Goal: Task Accomplishment & Management: Manage account settings

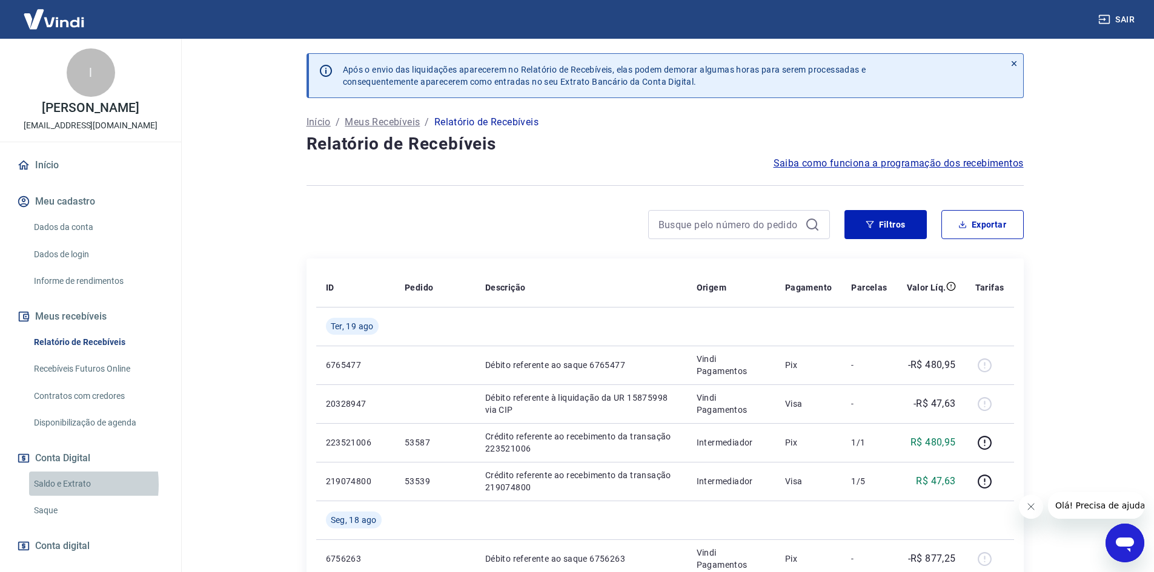
click at [50, 485] on link "Saldo e Extrato" at bounding box center [98, 484] width 138 height 25
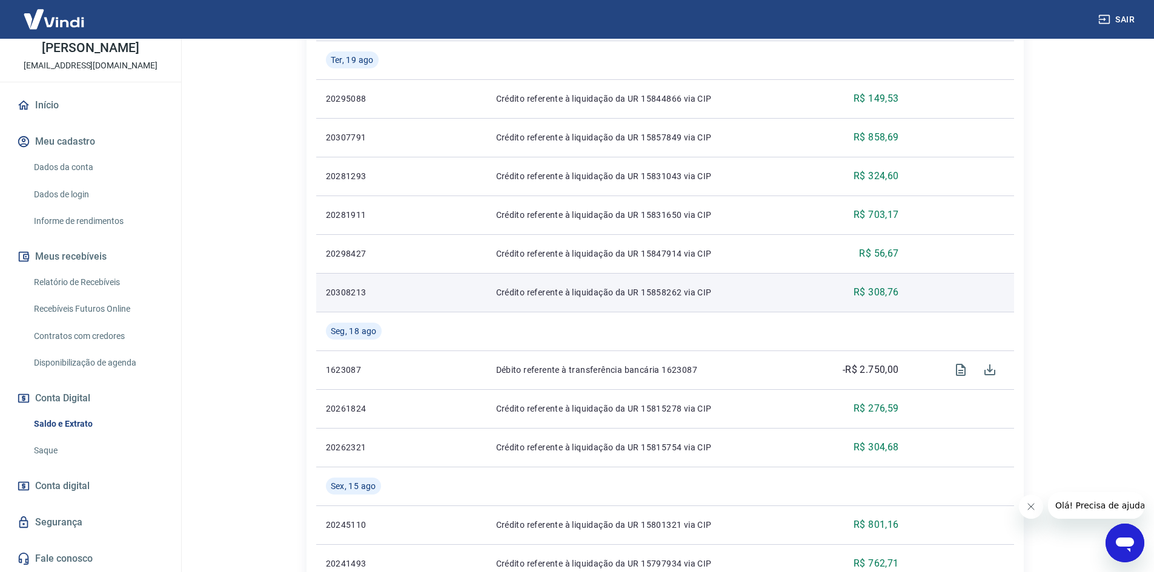
scroll to position [262, 0]
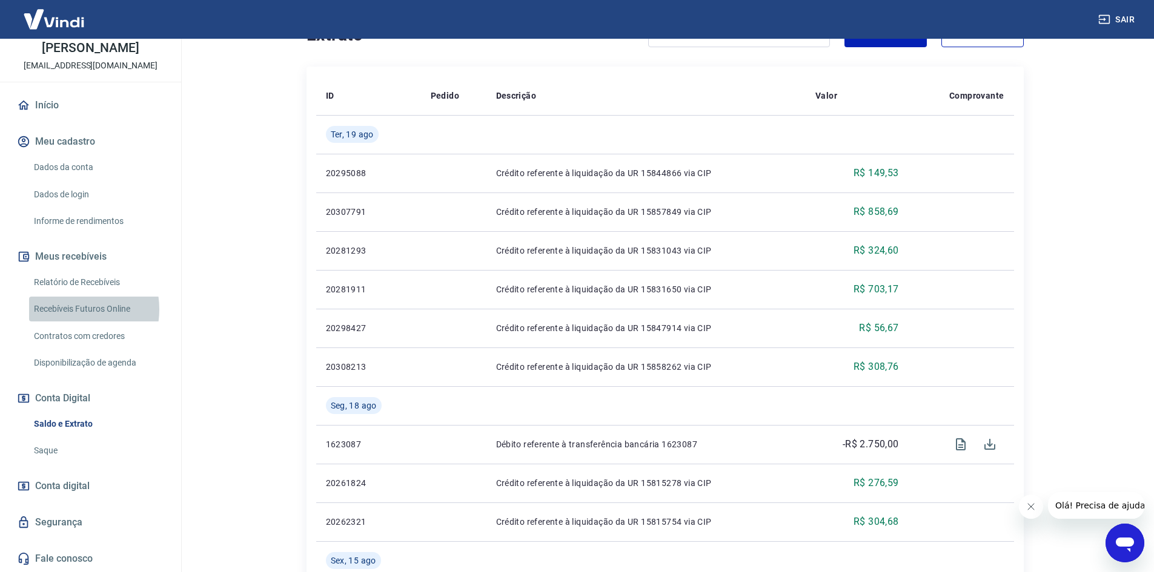
click at [71, 310] on link "Recebíveis Futuros Online" at bounding box center [98, 309] width 138 height 25
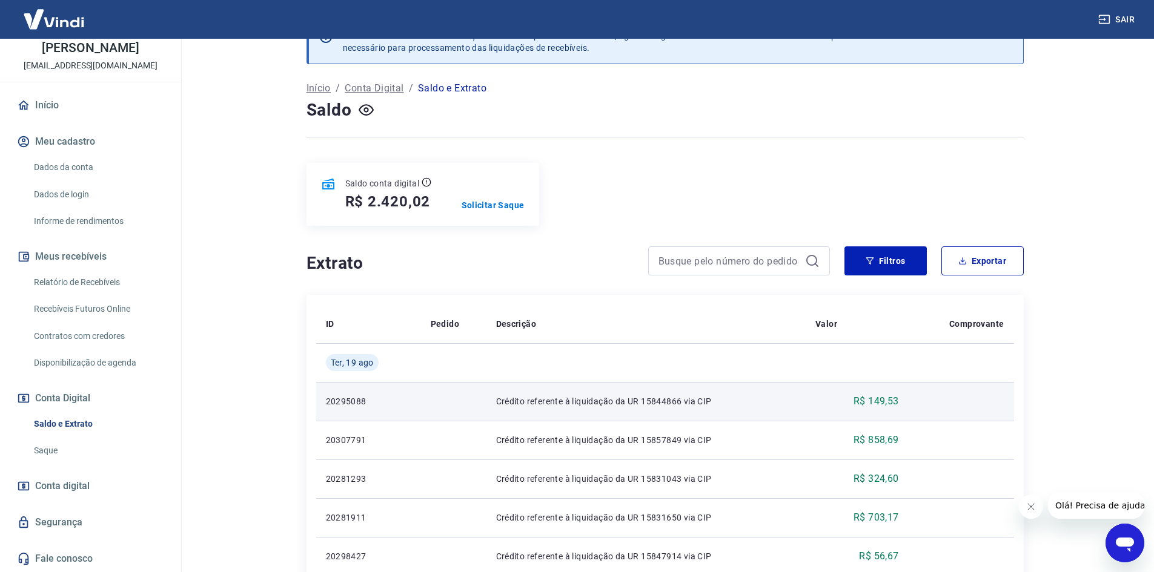
scroll to position [0, 0]
